Goal: Task Accomplishment & Management: Manage account settings

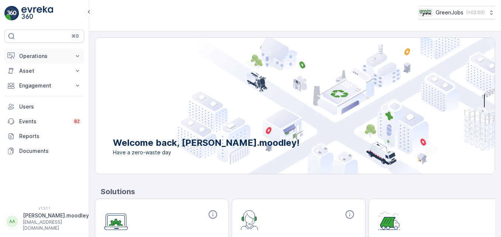
click at [77, 56] on icon at bounding box center [77, 56] width 3 height 2
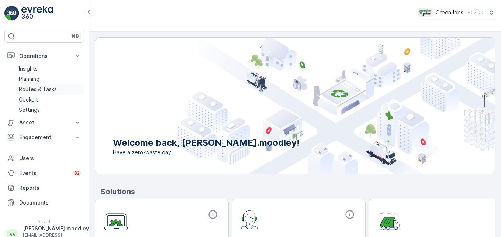
click at [41, 89] on p "Routes & Tasks" at bounding box center [38, 89] width 38 height 7
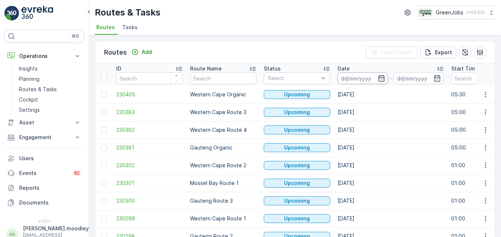
click at [356, 77] on input at bounding box center [363, 78] width 51 height 12
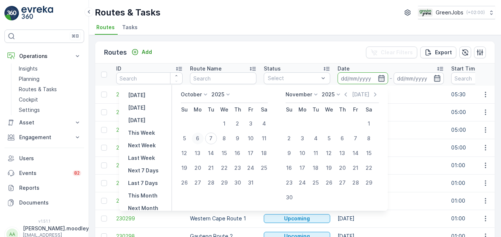
click at [200, 136] on div "6" at bounding box center [198, 139] width 12 height 12
type input "06.10.2025"
click at [200, 136] on div "6" at bounding box center [198, 139] width 12 height 12
type input "06.10.2025"
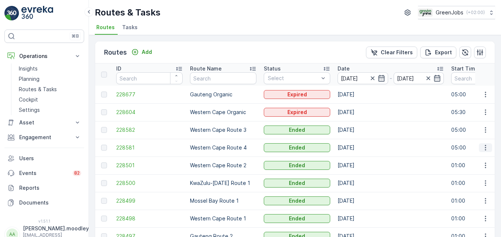
click at [358, 149] on icon "button" at bounding box center [485, 147] width 7 height 7
click at [358, 160] on span "See More Details" at bounding box center [468, 158] width 43 height 7
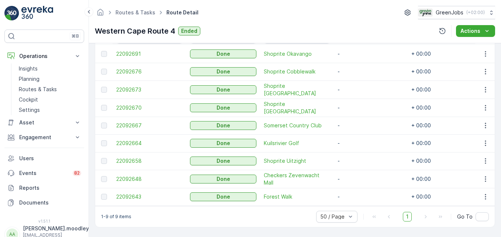
scroll to position [187, 0]
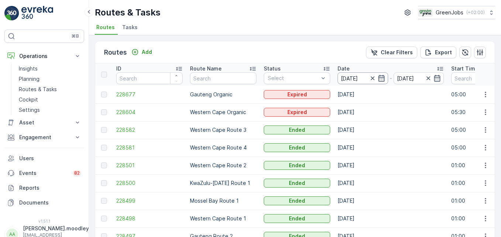
click at [358, 79] on input "06.10.2025" at bounding box center [363, 78] width 51 height 12
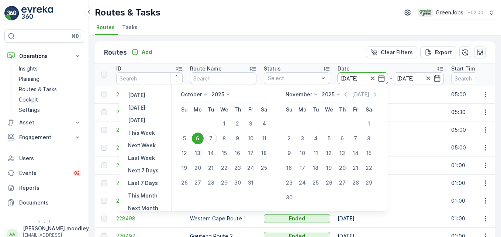
click at [203, 152] on div "13" at bounding box center [198, 153] width 12 height 12
type input "13.10.2025"
click at [200, 152] on div "13" at bounding box center [198, 153] width 12 height 12
type input "13.10.2025"
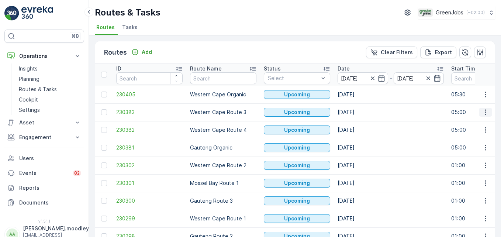
click at [358, 114] on icon "button" at bounding box center [485, 112] width 7 height 7
click at [358, 122] on span "See More Details" at bounding box center [468, 123] width 43 height 7
click at [358, 136] on td at bounding box center [485, 130] width 20 height 18
click at [358, 175] on td "13.10.2025" at bounding box center [391, 183] width 114 height 18
click at [358, 134] on button "button" at bounding box center [485, 129] width 13 height 9
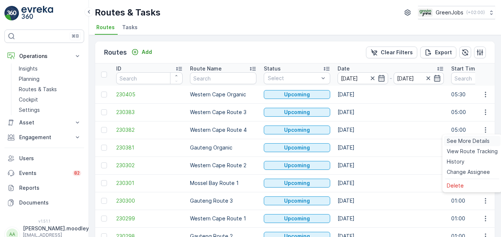
click at [358, 145] on div "See More Details" at bounding box center [472, 141] width 57 height 10
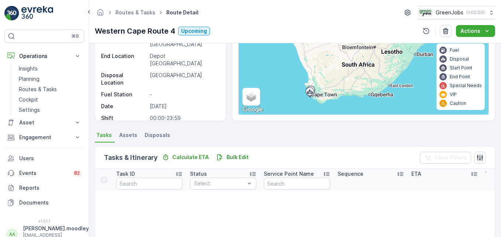
scroll to position [185, 0]
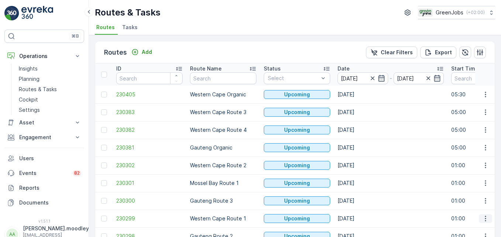
click at [358, 219] on icon "button" at bounding box center [485, 218] width 7 height 7
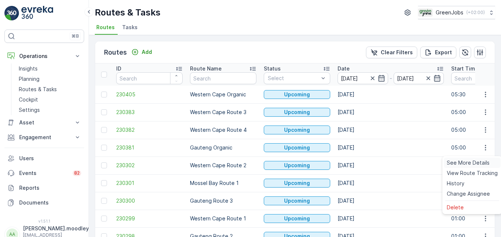
click at [358, 167] on div "See More Details" at bounding box center [472, 163] width 57 height 10
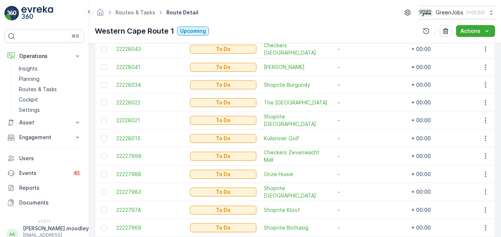
scroll to position [218, 0]
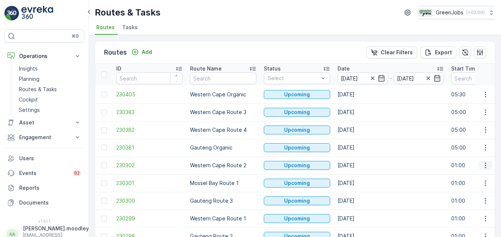
click at [358, 168] on icon "button" at bounding box center [485, 165] width 7 height 7
click at [358, 180] on div "See More Details" at bounding box center [472, 176] width 57 height 10
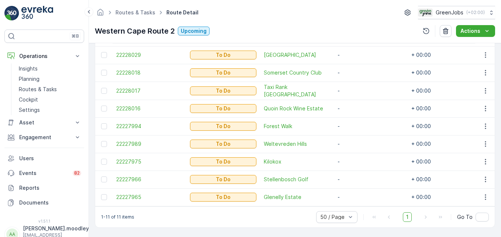
scroll to position [258, 0]
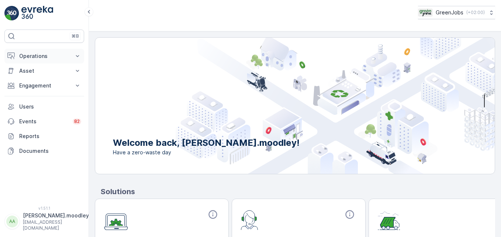
click at [79, 54] on icon at bounding box center [77, 55] width 7 height 7
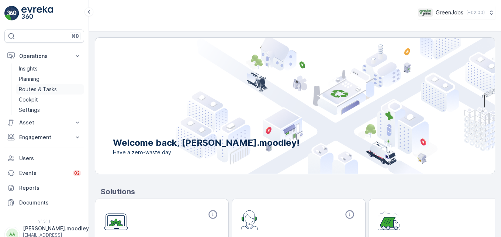
click at [35, 90] on p "Routes & Tasks" at bounding box center [38, 89] width 38 height 7
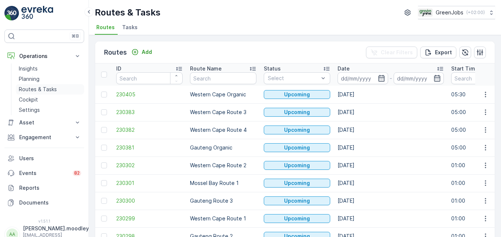
click at [48, 87] on p "Routes & Tasks" at bounding box center [38, 89] width 38 height 7
click at [350, 77] on input at bounding box center [363, 78] width 51 height 12
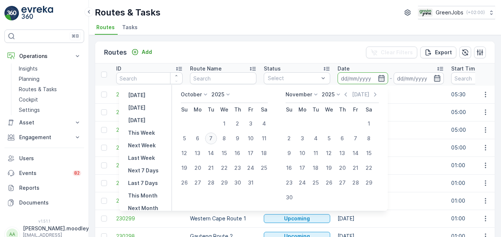
click at [214, 138] on div "7" at bounding box center [211, 139] width 12 height 12
type input "07.10.2025"
click at [214, 138] on div "7" at bounding box center [211, 139] width 12 height 12
type input "07.10.2025"
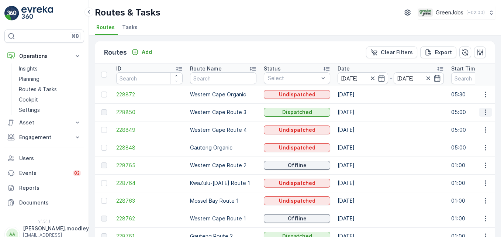
click at [358, 114] on icon "button" at bounding box center [485, 112] width 7 height 7
click at [358, 124] on span "See More Details" at bounding box center [468, 123] width 43 height 7
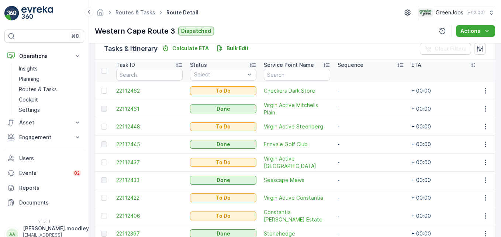
scroll to position [221, 0]
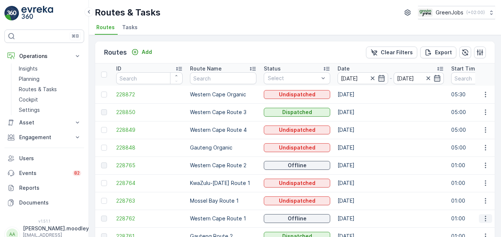
click at [358, 220] on icon "button" at bounding box center [485, 218] width 7 height 7
click at [358, 188] on span "See More Details" at bounding box center [468, 186] width 43 height 7
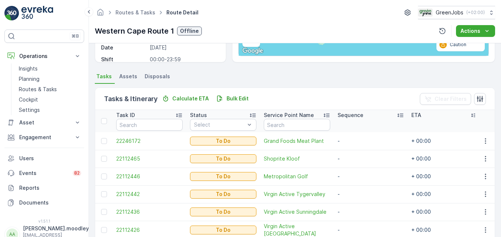
scroll to position [130, 0]
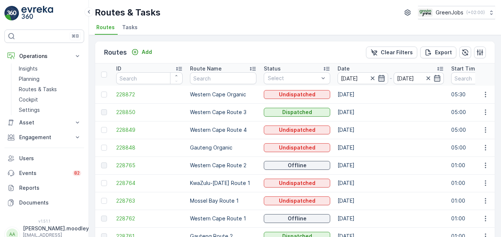
click at [358, 78] on icon "button" at bounding box center [381, 78] width 6 height 7
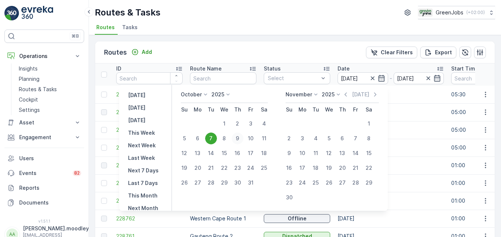
click at [243, 138] on div "9" at bounding box center [238, 139] width 12 height 12
type input "09.10.2025"
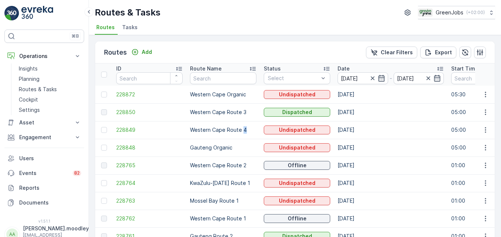
click at [243, 138] on td "Western Cape Route 4" at bounding box center [223, 130] width 74 height 18
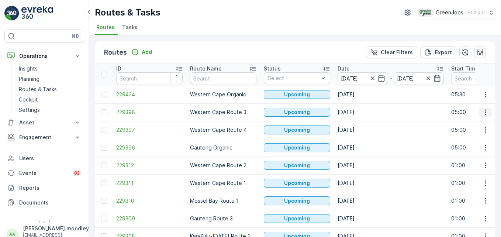
click at [358, 110] on icon "button" at bounding box center [485, 112] width 7 height 7
click at [358, 125] on span "See More Details" at bounding box center [468, 123] width 43 height 7
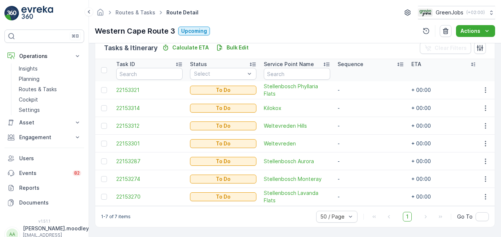
scroll to position [189, 0]
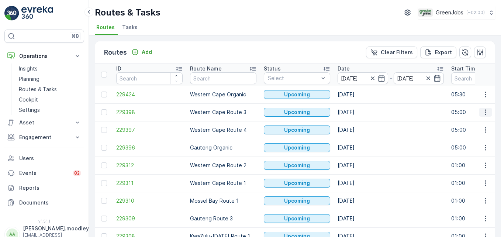
click at [358, 114] on icon "button" at bounding box center [485, 112] width 7 height 7
click at [358, 125] on span "See More Details" at bounding box center [468, 123] width 43 height 7
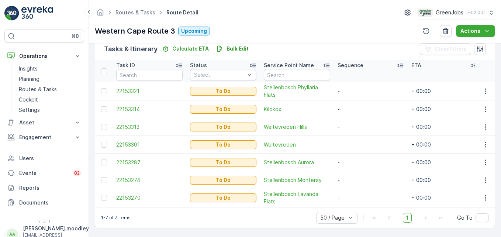
scroll to position [185, 0]
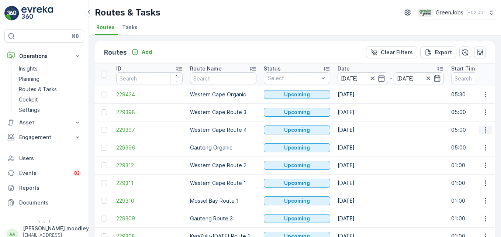
click at [358, 132] on icon "button" at bounding box center [485, 129] width 7 height 7
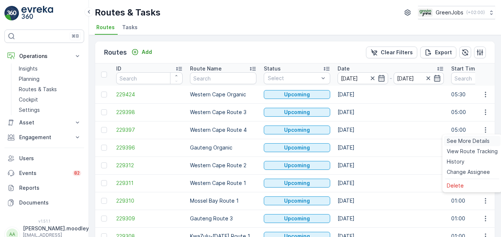
click at [358, 139] on span "See More Details" at bounding box center [468, 140] width 43 height 7
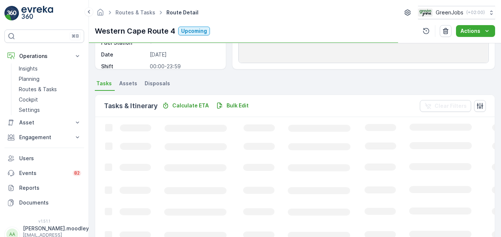
scroll to position [148, 0]
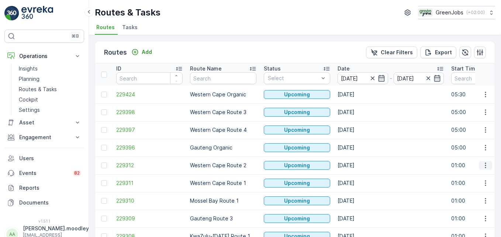
click at [358, 165] on icon "button" at bounding box center [485, 165] width 7 height 7
click at [358, 175] on span "See More Details" at bounding box center [468, 176] width 43 height 7
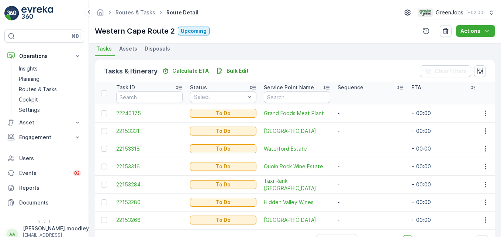
scroll to position [152, 0]
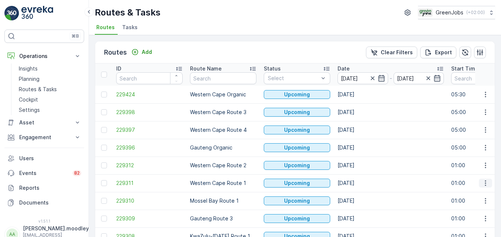
click at [358, 185] on icon "button" at bounding box center [485, 182] width 7 height 7
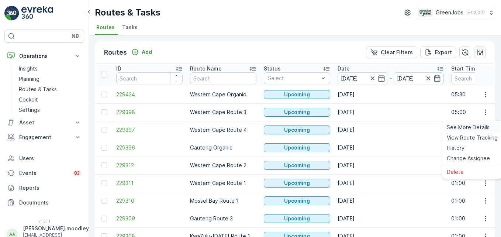
click at [358, 128] on span "See More Details" at bounding box center [468, 127] width 43 height 7
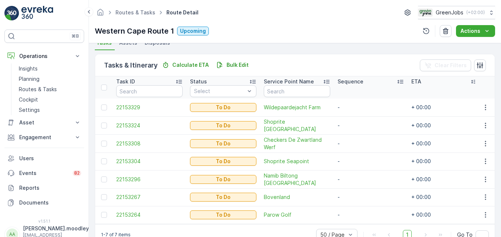
scroll to position [185, 0]
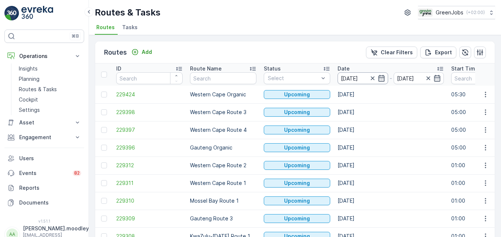
click at [345, 76] on input "07.10.2025" at bounding box center [363, 78] width 51 height 12
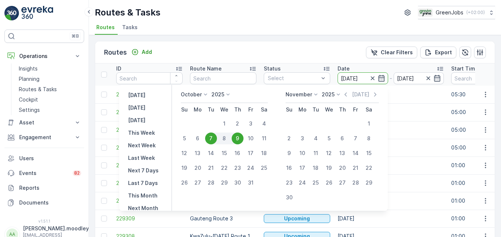
click at [215, 136] on div "7" at bounding box center [211, 139] width 12 height 12
type input "07.10.2025"
click at [215, 139] on div "7" at bounding box center [211, 139] width 12 height 12
type input "07.10.2025"
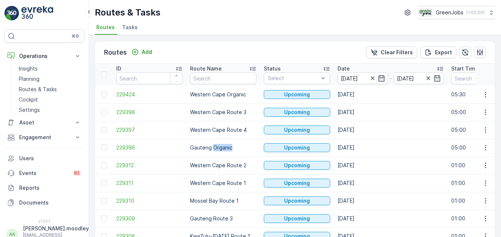
click at [215, 139] on td "Gauteng Organic" at bounding box center [223, 148] width 74 height 18
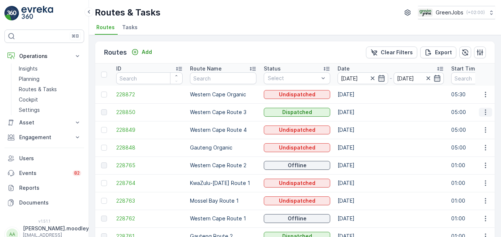
click at [358, 111] on icon "button" at bounding box center [485, 112] width 7 height 7
click at [358, 124] on span "See More Details" at bounding box center [468, 123] width 43 height 7
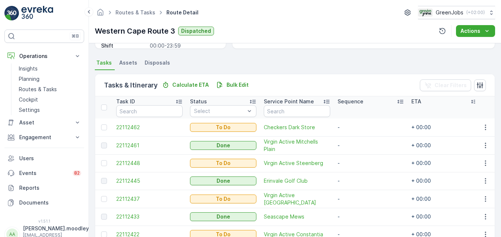
scroll to position [148, 0]
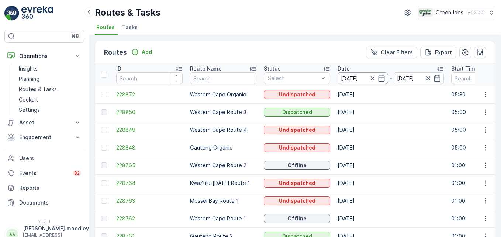
click at [350, 76] on input "07.10.2025" at bounding box center [363, 78] width 51 height 12
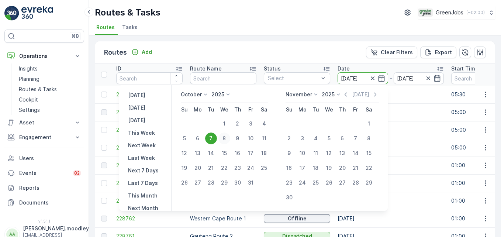
click at [228, 138] on div "8" at bounding box center [225, 139] width 12 height 12
type input "08.10.2025"
click at [228, 138] on div "8" at bounding box center [225, 139] width 12 height 12
type input "08.10.2025"
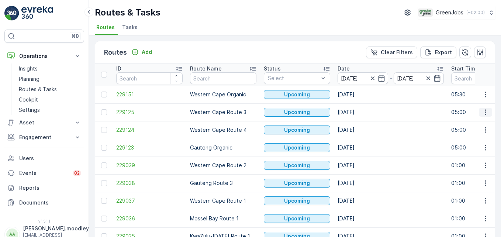
click at [358, 112] on icon "button" at bounding box center [485, 112] width 7 height 7
click at [358, 123] on span "See More Details" at bounding box center [468, 123] width 43 height 7
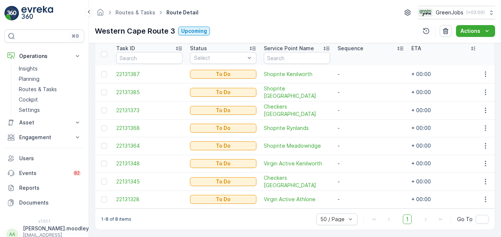
scroll to position [207, 0]
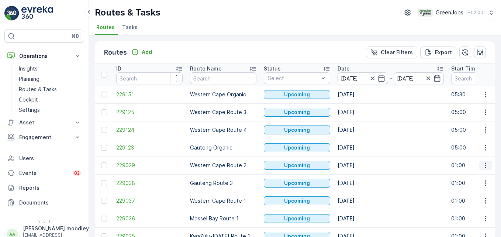
click at [358, 167] on icon "button" at bounding box center [485, 166] width 1 height 6
click at [358, 176] on span "See More Details" at bounding box center [468, 176] width 43 height 7
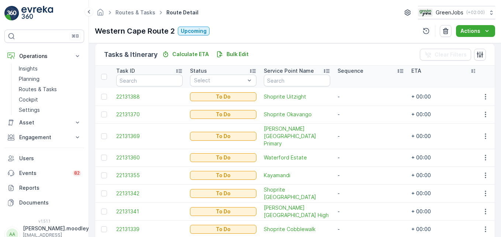
scroll to position [148, 0]
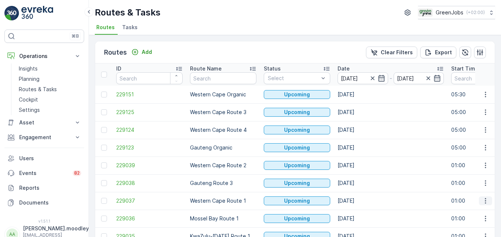
click at [358, 199] on icon "button" at bounding box center [485, 200] width 7 height 7
click at [358, 143] on span "See More Details" at bounding box center [468, 144] width 43 height 7
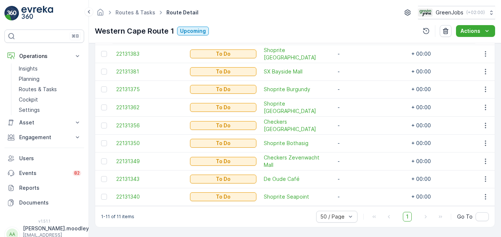
scroll to position [221, 0]
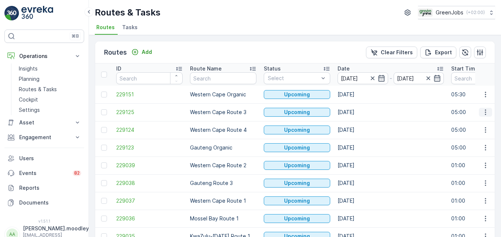
click at [358, 112] on icon "button" at bounding box center [485, 112] width 7 height 7
click at [358, 125] on span "See More Details" at bounding box center [468, 123] width 43 height 7
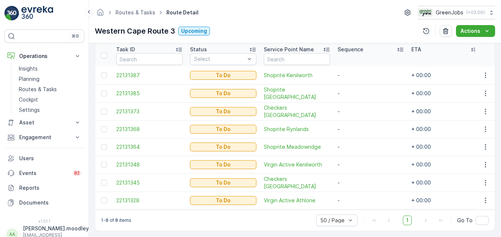
scroll to position [207, 0]
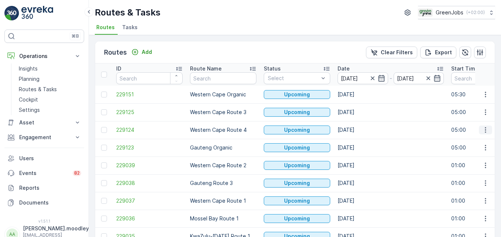
click at [358, 131] on icon "button" at bounding box center [485, 129] width 7 height 7
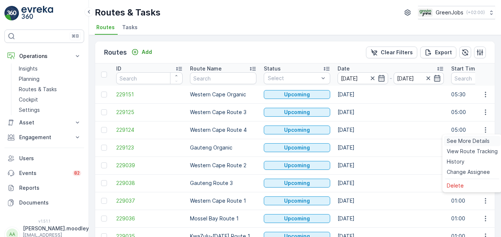
click at [358, 141] on span "See More Details" at bounding box center [468, 140] width 43 height 7
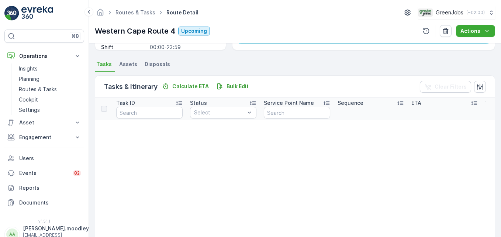
scroll to position [148, 0]
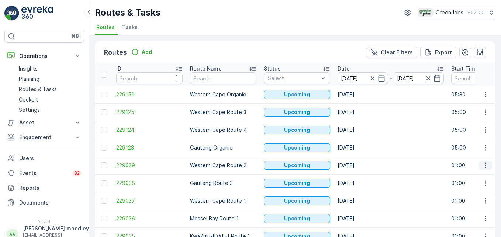
click at [358, 167] on icon "button" at bounding box center [485, 165] width 7 height 7
click at [358, 178] on span "See More Details" at bounding box center [468, 176] width 43 height 7
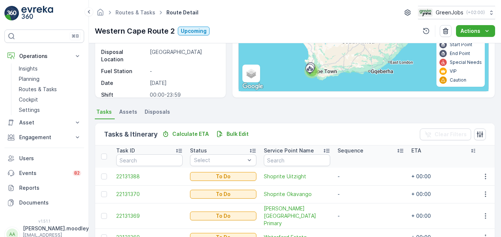
scroll to position [74, 0]
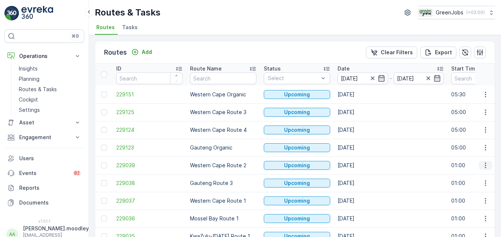
click at [358, 165] on icon "button" at bounding box center [485, 165] width 7 height 7
click at [358, 175] on span "See More Details" at bounding box center [468, 176] width 43 height 7
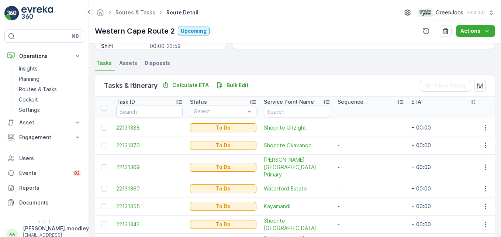
scroll to position [185, 0]
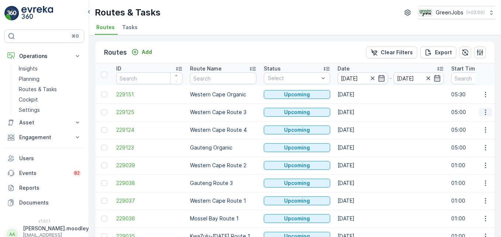
click at [358, 111] on icon "button" at bounding box center [485, 112] width 7 height 7
click at [358, 124] on span "See More Details" at bounding box center [468, 123] width 43 height 7
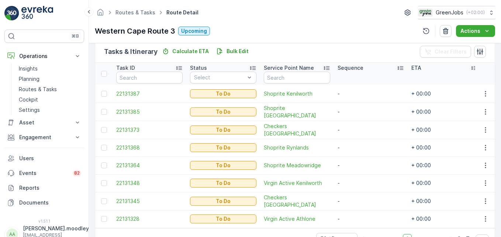
scroll to position [185, 0]
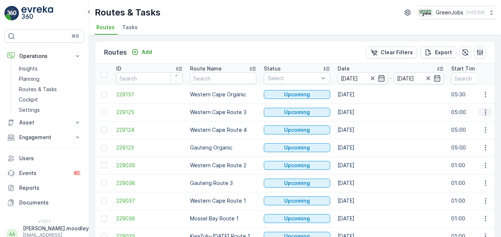
click at [358, 113] on icon "button" at bounding box center [485, 112] width 7 height 7
click at [358, 151] on td "08.10.2025" at bounding box center [391, 148] width 114 height 18
click at [358, 130] on icon "button" at bounding box center [485, 129] width 7 height 7
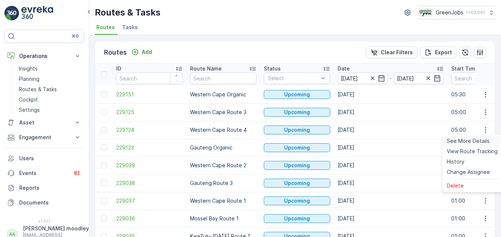
click at [358, 141] on span "See More Details" at bounding box center [468, 140] width 43 height 7
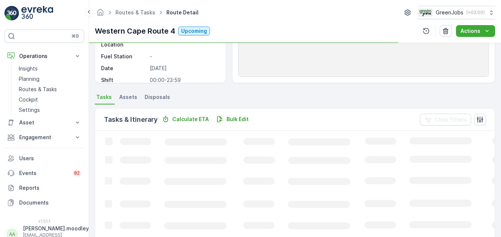
scroll to position [148, 0]
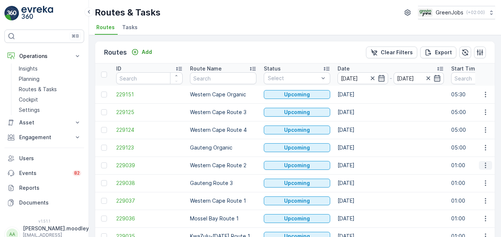
click at [358, 166] on icon "button" at bounding box center [485, 165] width 7 height 7
click at [358, 176] on span "See More Details" at bounding box center [468, 176] width 43 height 7
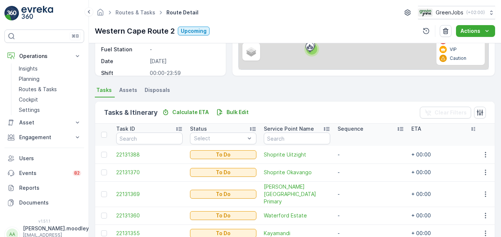
scroll to position [111, 0]
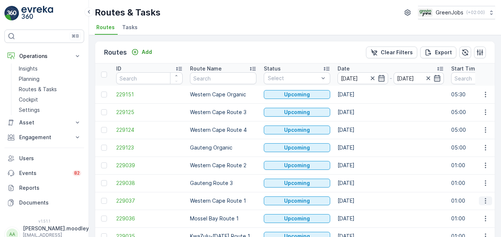
click at [358, 202] on icon "button" at bounding box center [485, 200] width 7 height 7
click at [358, 145] on span "See More Details" at bounding box center [468, 144] width 43 height 7
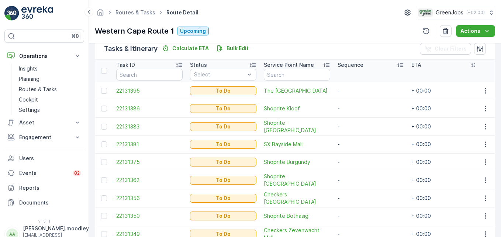
scroll to position [148, 0]
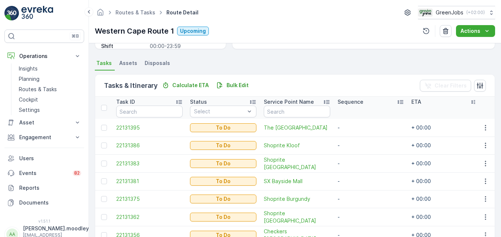
click at [358, 213] on td "-" at bounding box center [371, 217] width 74 height 18
click at [41, 90] on p "Routes & Tasks" at bounding box center [38, 89] width 38 height 7
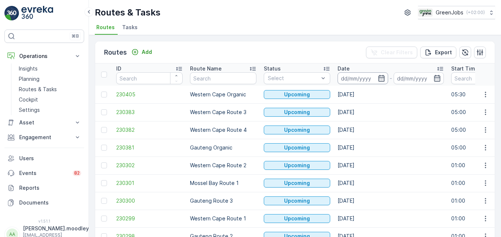
click at [351, 76] on input at bounding box center [363, 78] width 51 height 12
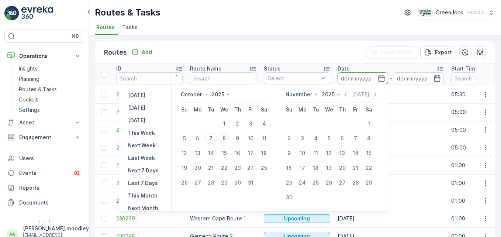
click at [227, 139] on div "8" at bounding box center [225, 139] width 12 height 12
type input "08.10.2025"
click at [227, 139] on div "8" at bounding box center [225, 139] width 12 height 12
type input "08.10.2025"
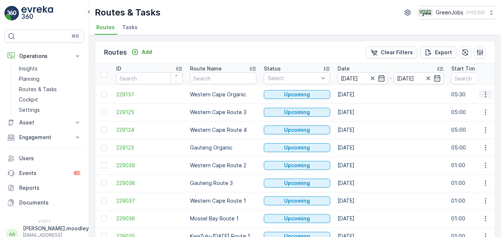
click at [358, 95] on icon "button" at bounding box center [485, 94] width 7 height 7
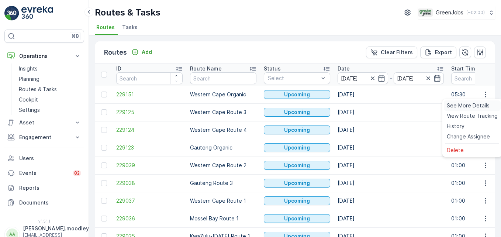
click at [358, 104] on span "See More Details" at bounding box center [468, 105] width 43 height 7
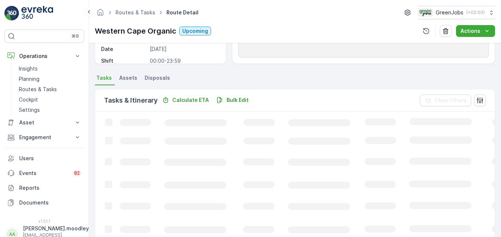
scroll to position [148, 0]
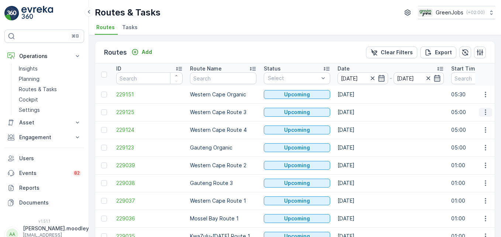
click at [358, 111] on icon "button" at bounding box center [485, 112] width 7 height 7
click at [358, 123] on span "See More Details" at bounding box center [468, 123] width 43 height 7
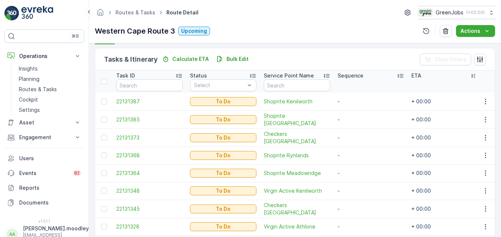
scroll to position [185, 0]
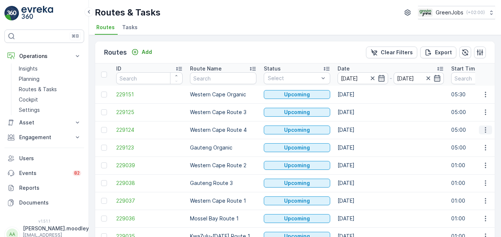
click at [358, 132] on icon "button" at bounding box center [485, 130] width 1 height 6
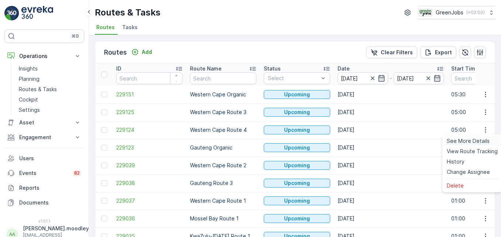
click at [358, 141] on span "See More Details" at bounding box center [468, 140] width 43 height 7
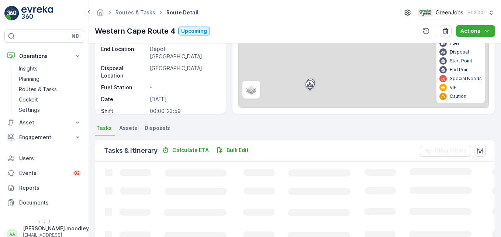
scroll to position [111, 0]
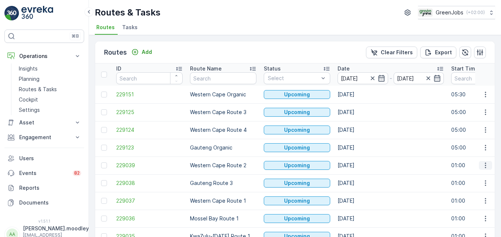
click at [358, 166] on icon "button" at bounding box center [485, 165] width 7 height 7
click at [358, 177] on span "See More Details" at bounding box center [468, 176] width 43 height 7
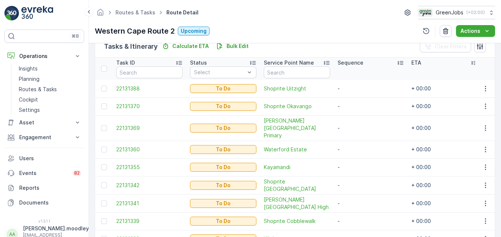
scroll to position [150, 0]
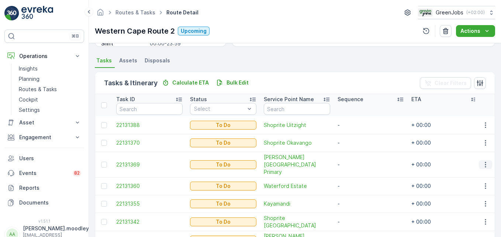
click at [358, 161] on icon "button" at bounding box center [485, 164] width 7 height 7
click at [358, 203] on span "Remove from Route" at bounding box center [474, 202] width 50 height 7
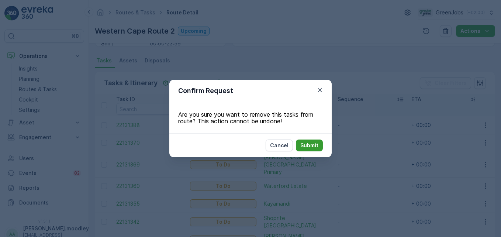
click at [316, 150] on button "Submit" at bounding box center [309, 146] width 27 height 12
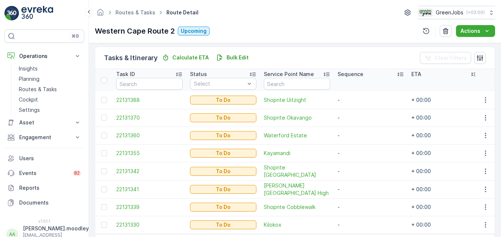
scroll to position [187, 0]
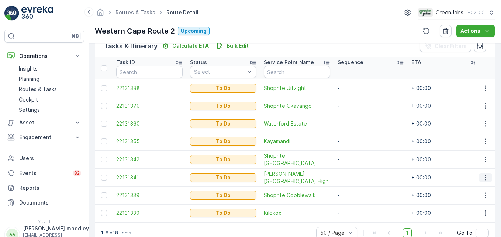
click at [358, 179] on icon "button" at bounding box center [485, 177] width 7 height 7
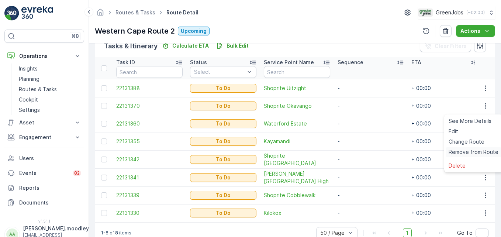
click at [358, 152] on span "Remove from Route" at bounding box center [474, 151] width 50 height 7
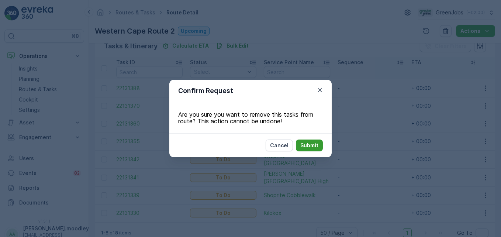
click at [316, 147] on p "Submit" at bounding box center [309, 145] width 18 height 7
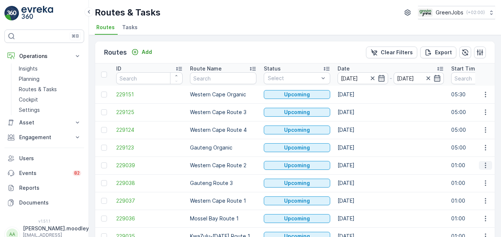
click at [358, 165] on icon "button" at bounding box center [485, 165] width 7 height 7
click at [358, 176] on span "See More Details" at bounding box center [468, 176] width 43 height 7
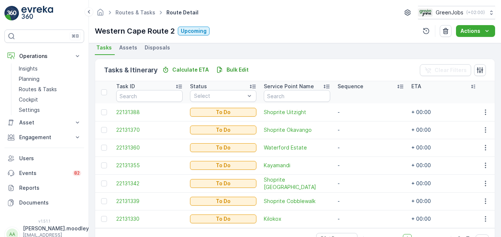
scroll to position [185, 0]
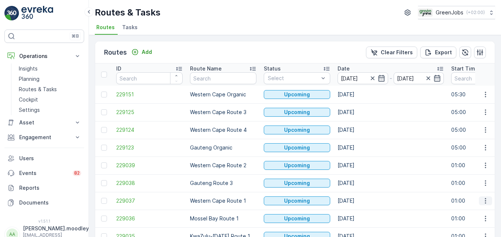
click at [358, 200] on icon "button" at bounding box center [485, 200] width 7 height 7
click at [358, 142] on span "See More Details" at bounding box center [468, 144] width 43 height 7
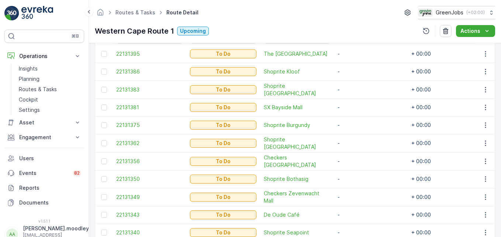
scroll to position [185, 0]
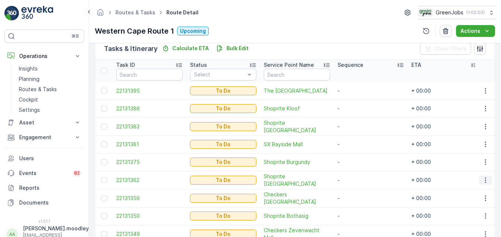
click at [358, 177] on icon "button" at bounding box center [485, 179] width 7 height 7
click at [358, 147] on span "Change Route" at bounding box center [467, 144] width 36 height 7
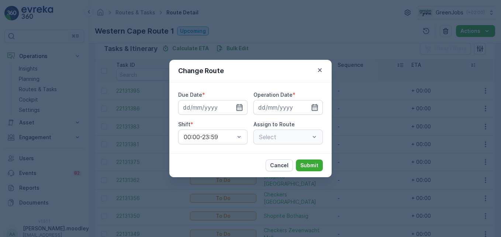
type input "08.10.2025"
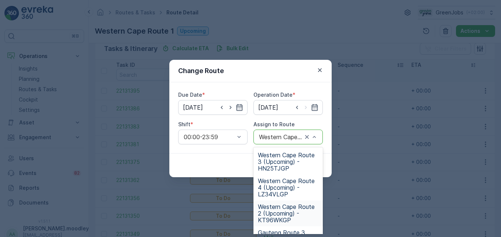
click at [276, 210] on span "Western Cape Route 2 (Upcoming) - KT96WKGP" at bounding box center [288, 213] width 61 height 20
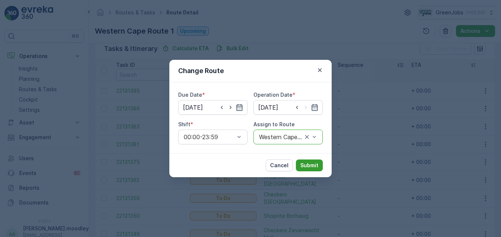
click at [310, 161] on button "Submit" at bounding box center [309, 165] width 27 height 12
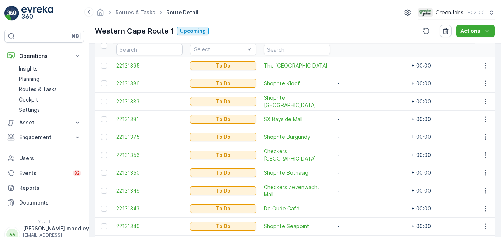
scroll to position [221, 0]
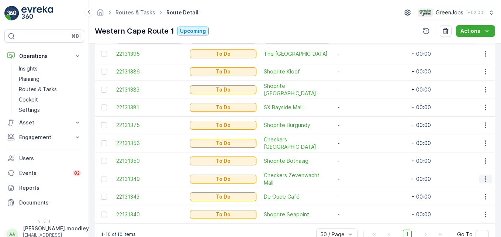
click at [358, 180] on icon "button" at bounding box center [485, 179] width 1 height 6
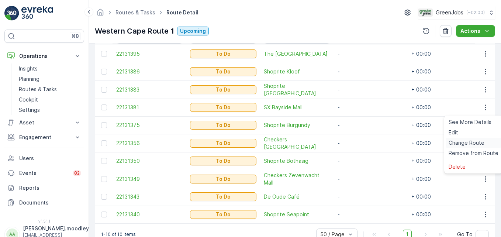
click at [358, 141] on span "Change Route" at bounding box center [467, 142] width 36 height 7
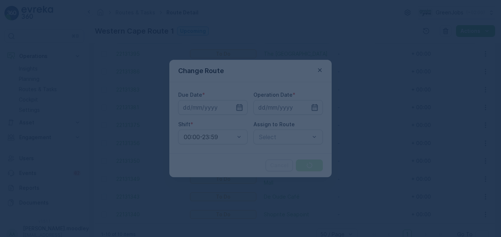
type input "08.10.2025"
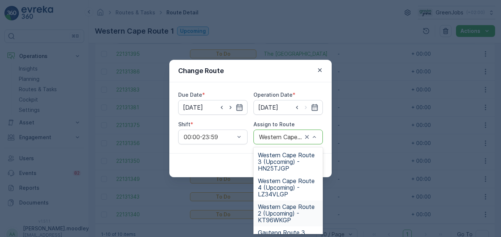
click at [285, 217] on span "Western Cape Route 2 (Upcoming) - KT96WKGP" at bounding box center [288, 213] width 61 height 20
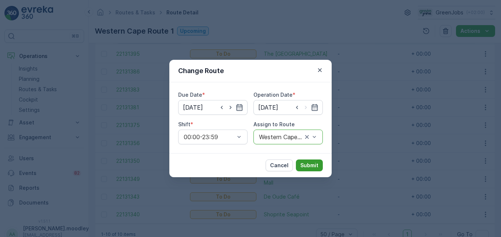
click at [306, 164] on p "Submit" at bounding box center [309, 165] width 18 height 7
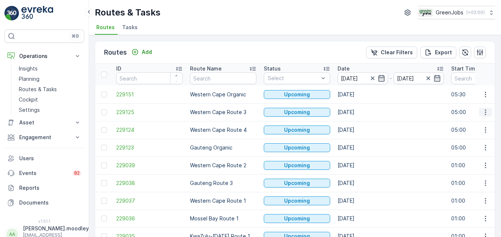
click at [358, 115] on icon "button" at bounding box center [485, 112] width 7 height 7
click at [358, 121] on span "See More Details" at bounding box center [468, 123] width 43 height 7
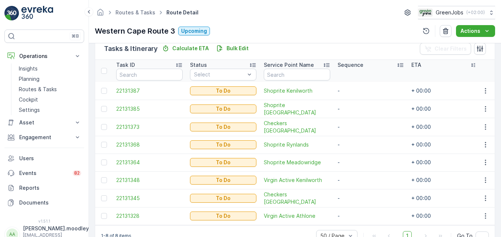
scroll to position [207, 0]
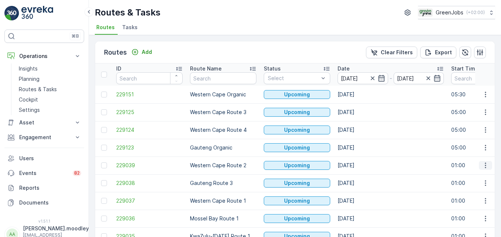
click at [358, 166] on icon "button" at bounding box center [485, 165] width 7 height 7
click at [358, 176] on span "See More Details" at bounding box center [468, 176] width 43 height 7
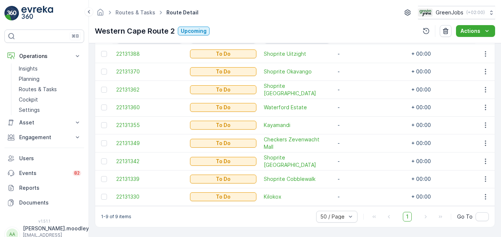
scroll to position [185, 0]
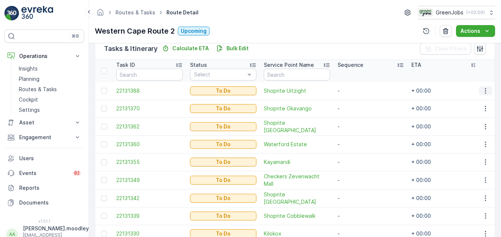
click at [358, 92] on icon "button" at bounding box center [485, 90] width 7 height 7
click at [358, 121] on span "Change Route" at bounding box center [467, 122] width 36 height 7
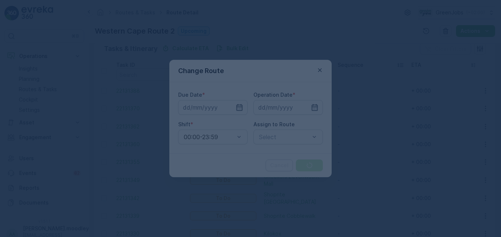
type input "08.10.2025"
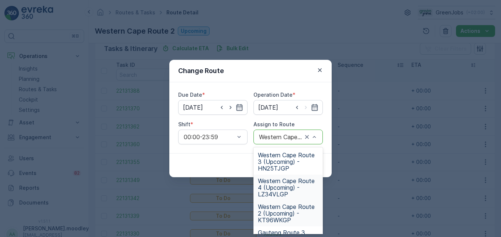
click at [284, 193] on span "Western Cape Route 4 (Upcoming) - LZ34VLGP" at bounding box center [288, 188] width 61 height 20
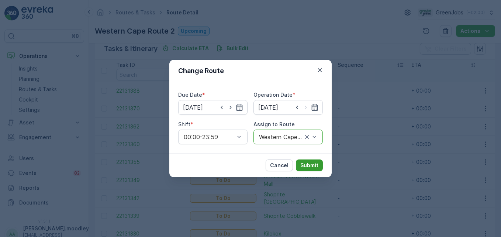
click at [311, 167] on p "Submit" at bounding box center [309, 165] width 18 height 7
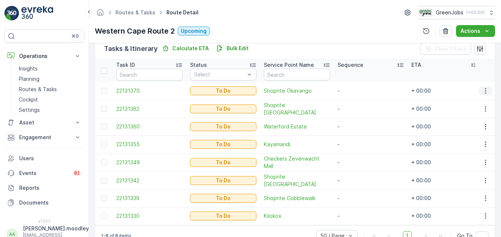
click at [358, 90] on icon "button" at bounding box center [485, 90] width 7 height 7
click at [358, 123] on span "Change Route" at bounding box center [467, 122] width 36 height 7
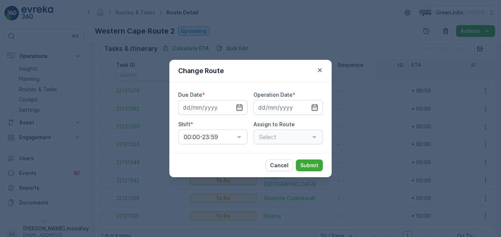
type input "08.10.2025"
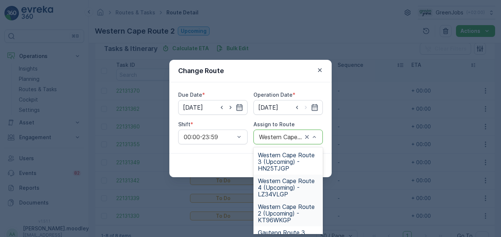
click at [281, 192] on span "Western Cape Route 4 (Upcoming) - LZ34VLGP" at bounding box center [288, 188] width 61 height 20
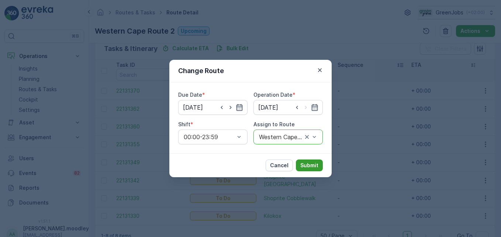
click at [312, 166] on p "Submit" at bounding box center [309, 165] width 18 height 7
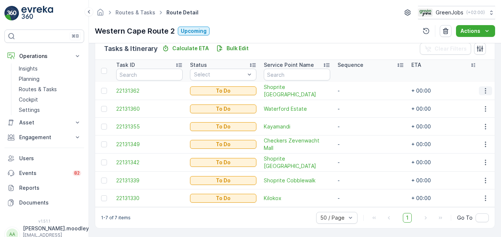
click at [358, 89] on icon "button" at bounding box center [485, 90] width 7 height 7
click at [358, 124] on span "Change Route" at bounding box center [467, 122] width 36 height 7
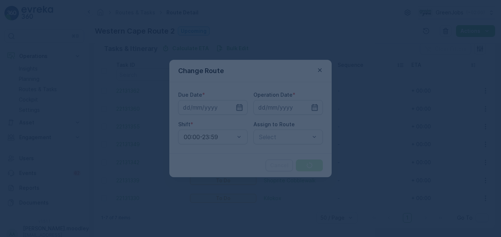
type input "08.10.2025"
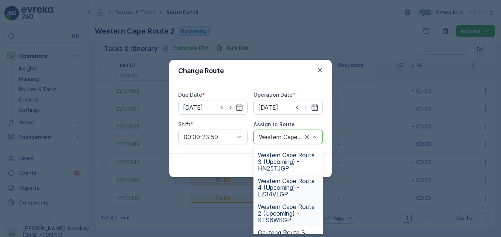
click at [283, 192] on span "Western Cape Route 4 (Upcoming) - LZ34VLGP" at bounding box center [288, 188] width 61 height 20
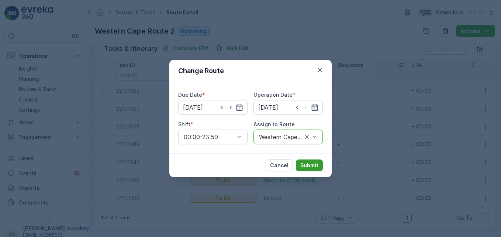
click at [309, 166] on p "Submit" at bounding box center [309, 165] width 18 height 7
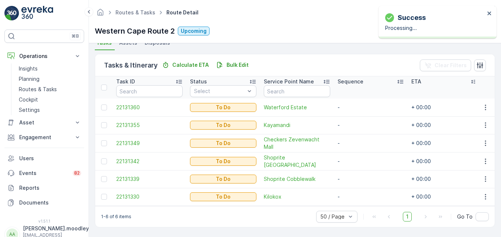
scroll to position [171, 0]
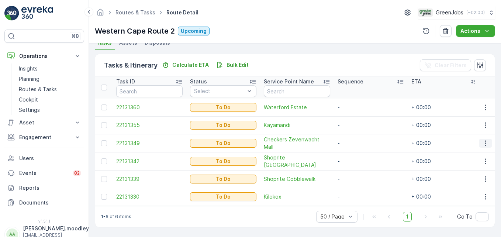
click at [358, 140] on icon "button" at bounding box center [485, 143] width 1 height 6
click at [358, 172] on span "Change Route" at bounding box center [467, 171] width 36 height 7
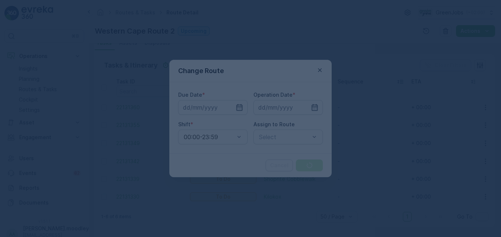
type input "08.10.2025"
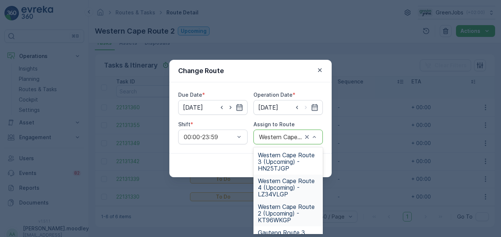
click at [277, 185] on span "Western Cape Route 4 (Upcoming) - LZ34VLGP" at bounding box center [288, 188] width 61 height 20
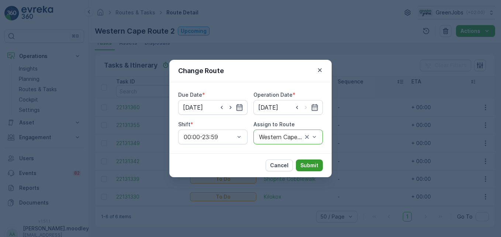
click at [311, 164] on p "Submit" at bounding box center [309, 165] width 18 height 7
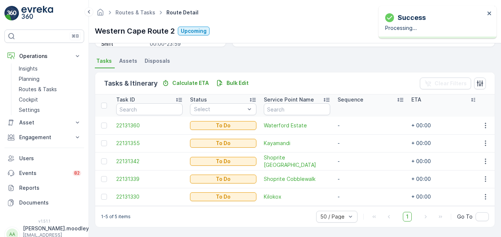
scroll to position [153, 0]
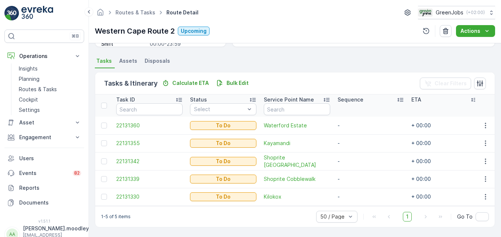
click at [358, 158] on div "Tasks & Itinerary Calculate ETA Bulk Edit Clear Filters Task ID Status Select S…" at bounding box center [295, 149] width 400 height 155
click at [358, 160] on icon "button" at bounding box center [485, 161] width 1 height 6
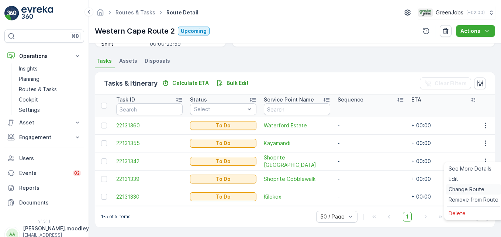
click at [358, 190] on span "Change Route" at bounding box center [467, 189] width 36 height 7
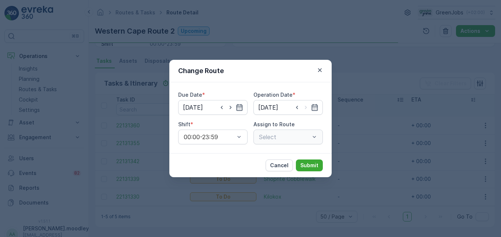
type input "08.10.2025"
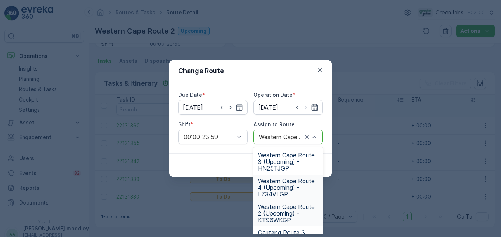
click at [281, 190] on span "Western Cape Route 4 (Upcoming) - LZ34VLGP" at bounding box center [288, 188] width 61 height 20
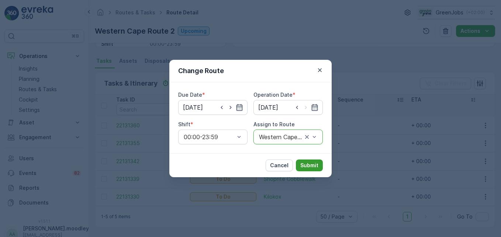
click at [310, 166] on p "Submit" at bounding box center [309, 165] width 18 height 7
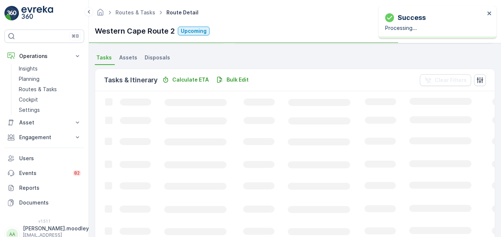
scroll to position [144, 0]
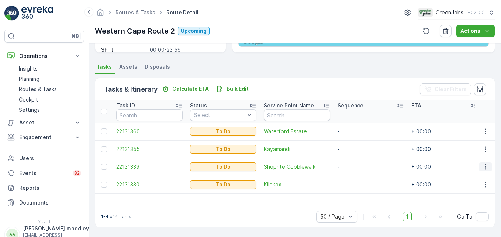
click at [358, 170] on icon "button" at bounding box center [485, 166] width 7 height 7
click at [358, 198] on span "Change Route" at bounding box center [467, 198] width 36 height 7
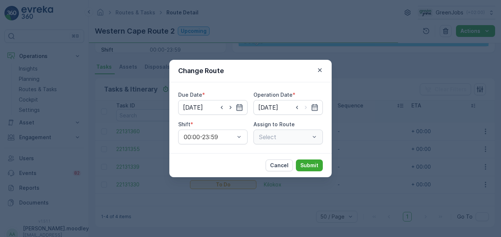
type input "08.10.2025"
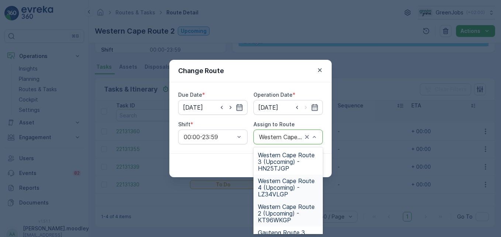
click at [272, 191] on span "Western Cape Route 4 (Upcoming) - LZ34VLGP" at bounding box center [288, 188] width 61 height 20
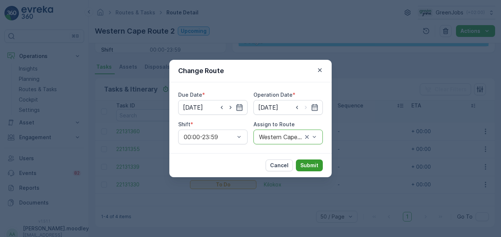
click at [311, 166] on p "Submit" at bounding box center [309, 165] width 18 height 7
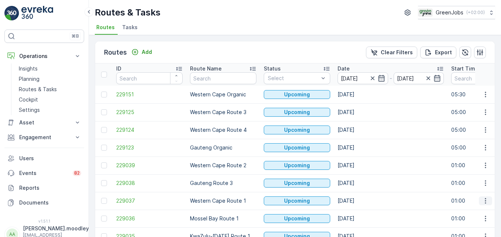
click at [358, 203] on icon "button" at bounding box center [485, 200] width 7 height 7
click at [358, 146] on span "See More Details" at bounding box center [468, 144] width 43 height 7
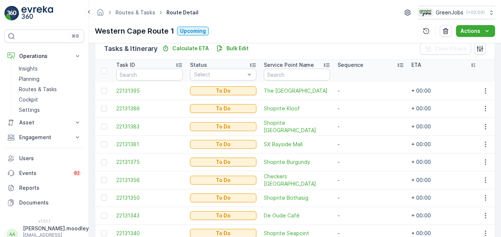
scroll to position [221, 0]
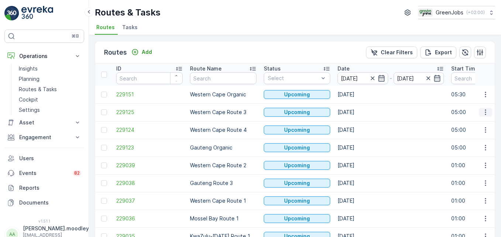
click at [358, 111] on icon "button" at bounding box center [485, 112] width 7 height 7
click at [358, 123] on span "See More Details" at bounding box center [468, 123] width 43 height 7
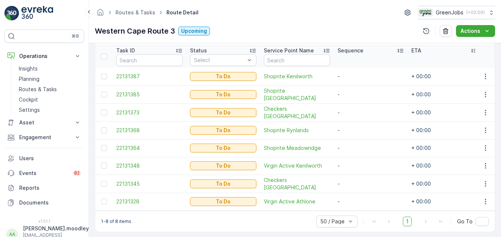
scroll to position [207, 0]
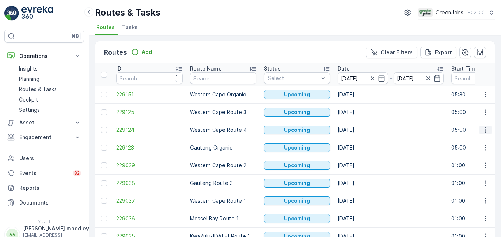
click at [358, 132] on icon "button" at bounding box center [485, 129] width 7 height 7
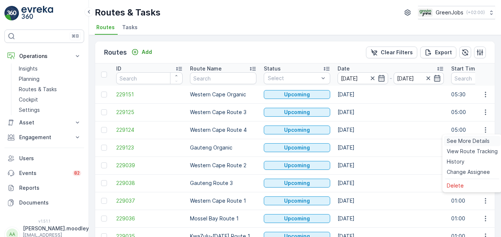
click at [358, 139] on span "See More Details" at bounding box center [468, 140] width 43 height 7
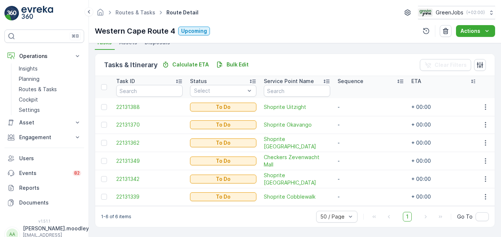
scroll to position [171, 0]
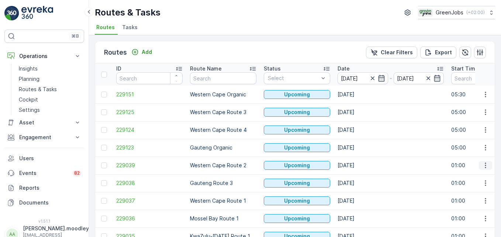
click at [358, 164] on icon "button" at bounding box center [485, 165] width 7 height 7
click at [358, 176] on span "See More Details" at bounding box center [468, 176] width 43 height 7
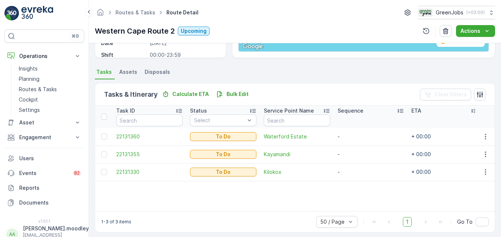
scroll to position [144, 0]
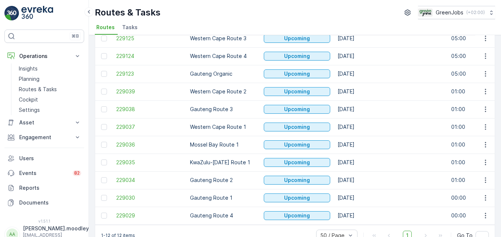
scroll to position [93, 0]
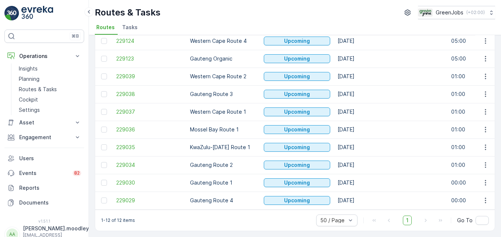
click at [222, 220] on div "1-12 of 12 items 50 / Page 1 Go To" at bounding box center [295, 220] width 400 height 21
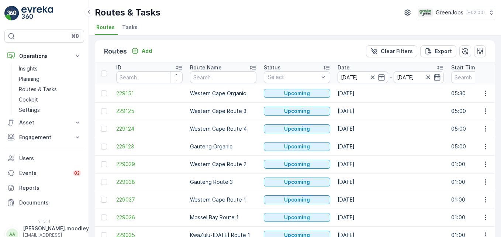
scroll to position [0, 0]
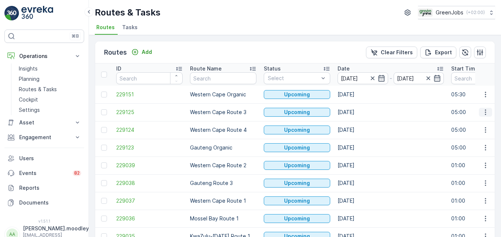
click at [358, 114] on icon "button" at bounding box center [485, 112] width 7 height 7
click at [358, 125] on span "See More Details" at bounding box center [468, 123] width 43 height 7
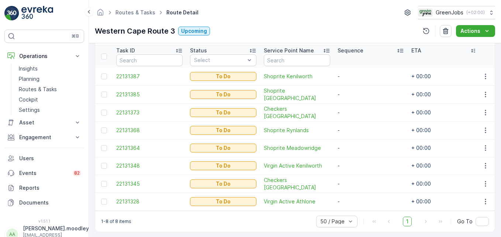
scroll to position [207, 0]
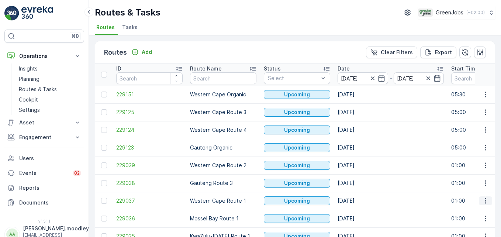
click at [358, 203] on icon "button" at bounding box center [485, 200] width 7 height 7
click at [358, 147] on span "See More Details" at bounding box center [468, 144] width 43 height 7
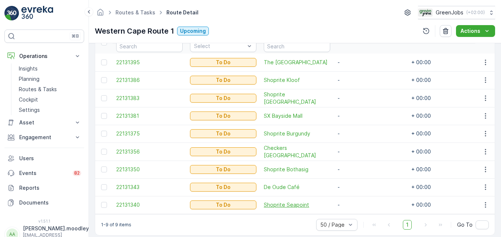
scroll to position [224, 0]
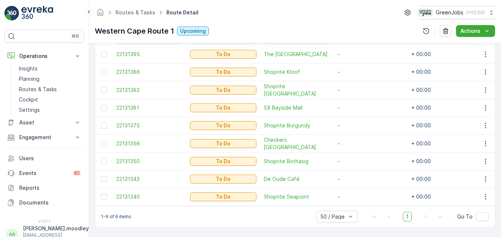
click at [300, 221] on div "1-9 of 9 items 50 / Page 1 Go To" at bounding box center [295, 216] width 400 height 21
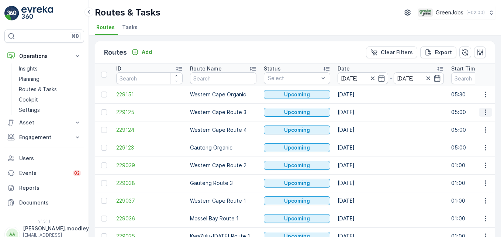
click at [358, 112] on icon "button" at bounding box center [485, 113] width 1 height 6
click at [358, 123] on span "See More Details" at bounding box center [468, 123] width 43 height 7
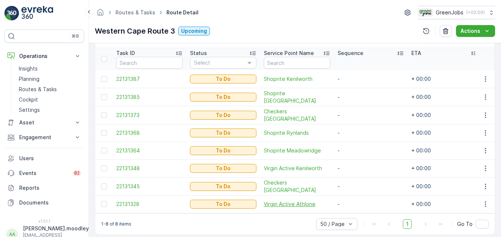
scroll to position [207, 0]
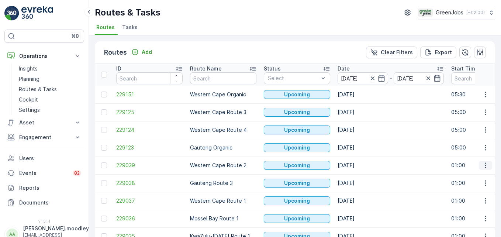
click at [358, 168] on icon "button" at bounding box center [485, 165] width 7 height 7
click at [358, 176] on span "See More Details" at bounding box center [468, 176] width 43 height 7
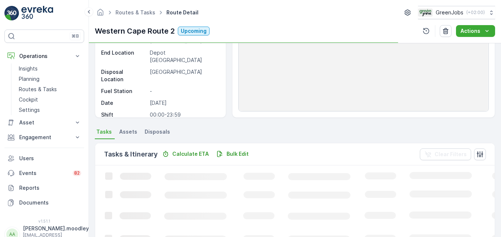
scroll to position [111, 0]
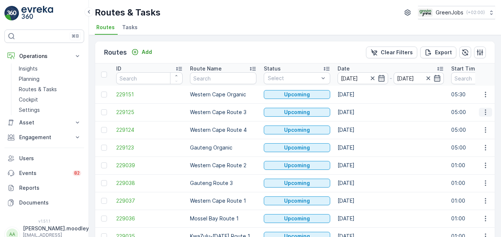
click at [358, 111] on icon "button" at bounding box center [485, 112] width 7 height 7
click at [358, 122] on span "See More Details" at bounding box center [468, 123] width 43 height 7
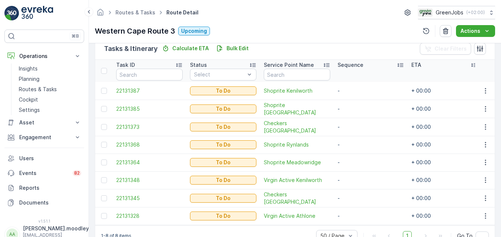
scroll to position [207, 0]
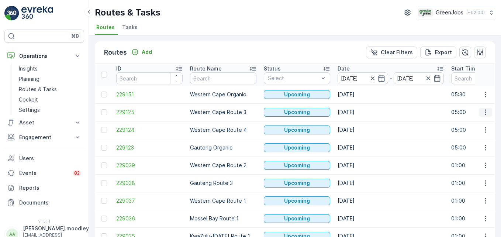
drag, startPoint x: 490, startPoint y: 112, endPoint x: 485, endPoint y: 115, distance: 5.1
click at [358, 112] on button "button" at bounding box center [485, 112] width 13 height 9
click at [358, 123] on span "See More Details" at bounding box center [468, 123] width 43 height 7
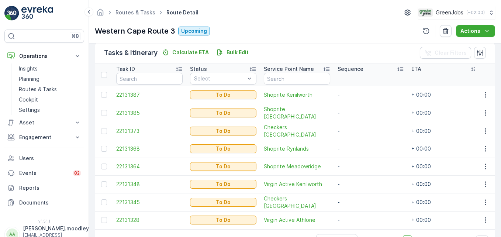
scroll to position [170, 0]
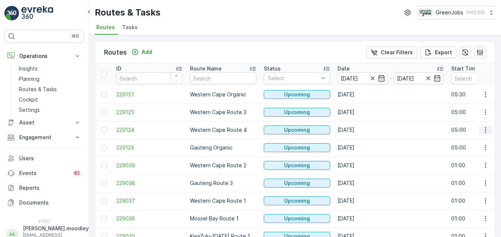
click at [358, 129] on icon "button" at bounding box center [485, 129] width 7 height 7
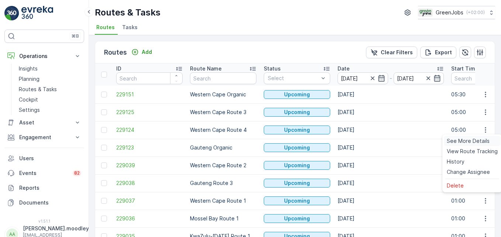
click at [358, 142] on span "See More Details" at bounding box center [468, 140] width 43 height 7
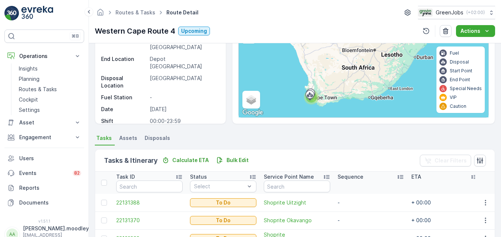
scroll to position [60, 0]
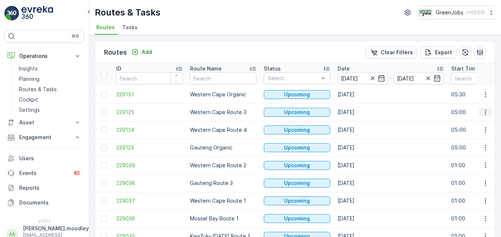
drag, startPoint x: 484, startPoint y: 110, endPoint x: 484, endPoint y: 114, distance: 4.1
click at [358, 110] on icon "button" at bounding box center [485, 113] width 1 height 6
click at [358, 123] on span "See More Details" at bounding box center [468, 123] width 43 height 7
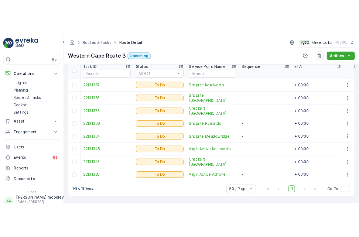
scroll to position [207, 0]
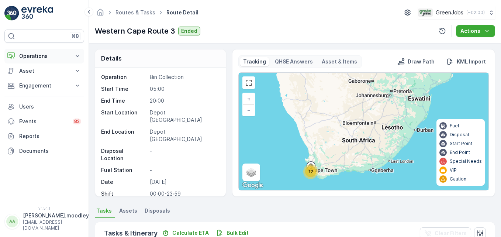
click at [79, 56] on icon at bounding box center [77, 55] width 7 height 7
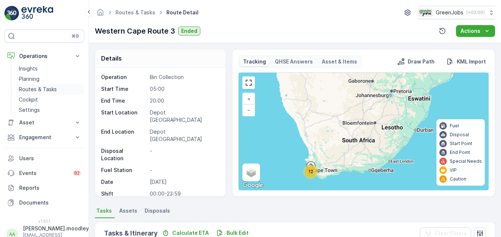
click at [38, 87] on p "Routes & Tasks" at bounding box center [38, 89] width 38 height 7
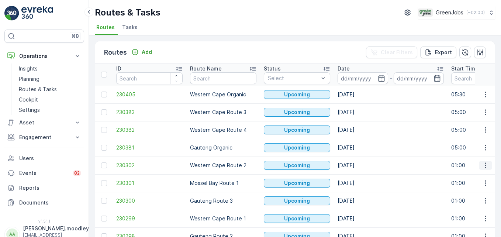
click at [358, 167] on icon "button" at bounding box center [485, 165] width 7 height 7
click at [358, 175] on span "See More Details" at bounding box center [468, 176] width 43 height 7
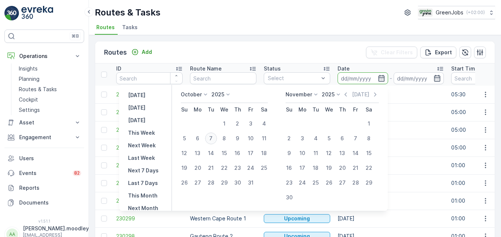
click at [216, 137] on div "7" at bounding box center [211, 139] width 12 height 12
type input "07.10.2025"
click at [216, 137] on div "7" at bounding box center [211, 139] width 12 height 12
type input "07.10.2025"
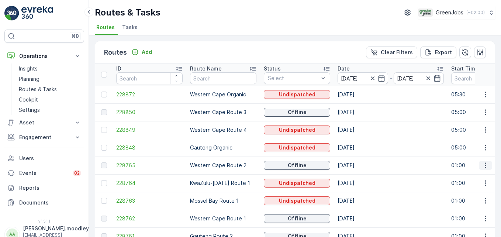
click at [358, 166] on icon "button" at bounding box center [485, 166] width 1 height 6
click at [358, 175] on span "See More Details" at bounding box center [468, 176] width 43 height 7
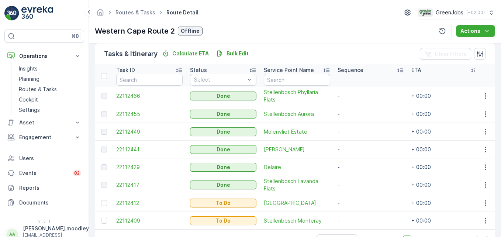
scroll to position [207, 0]
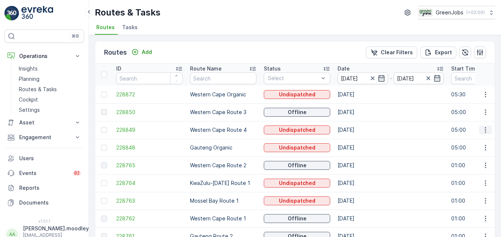
click at [358, 131] on icon "button" at bounding box center [485, 129] width 7 height 7
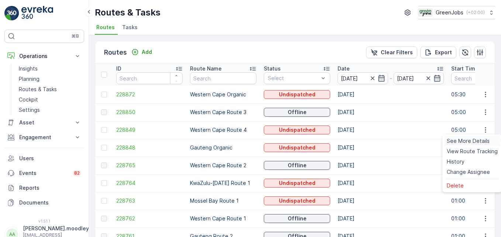
click at [358, 140] on span "See More Details" at bounding box center [468, 140] width 43 height 7
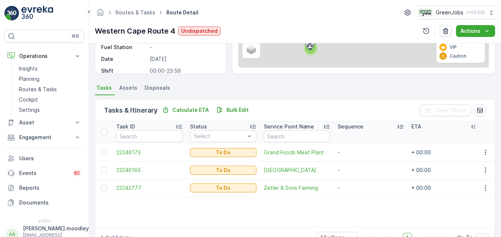
scroll to position [144, 0]
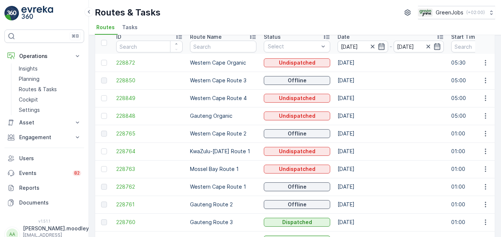
scroll to position [19, 0]
